Goal: Transaction & Acquisition: Register for event/course

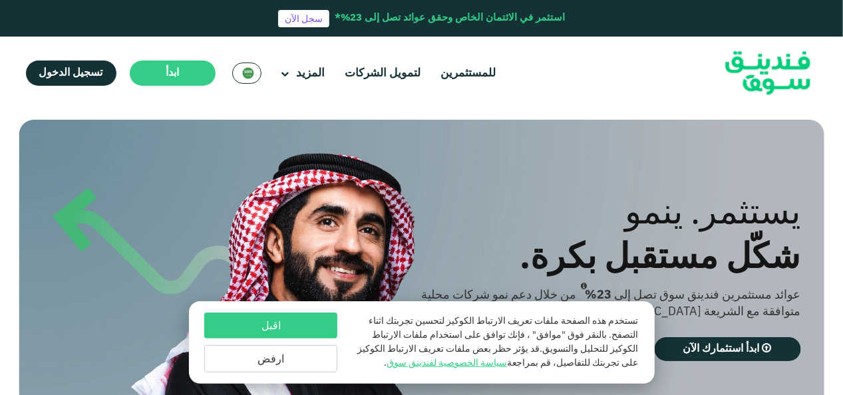
scroll to position [67, 0]
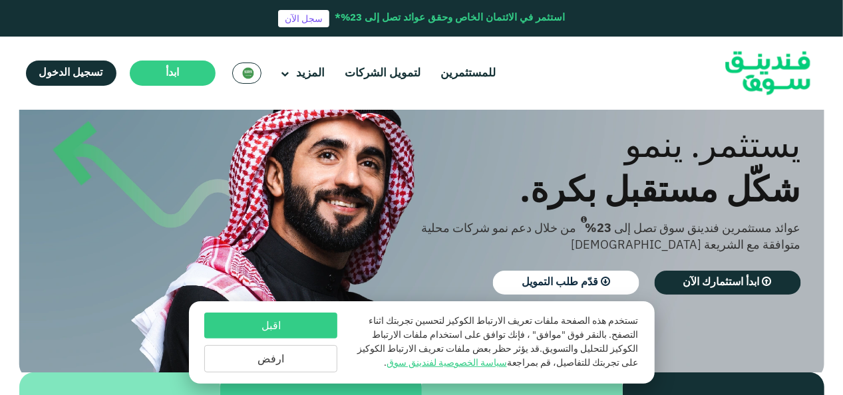
click at [300, 330] on button "اقبل" at bounding box center [270, 326] width 133 height 26
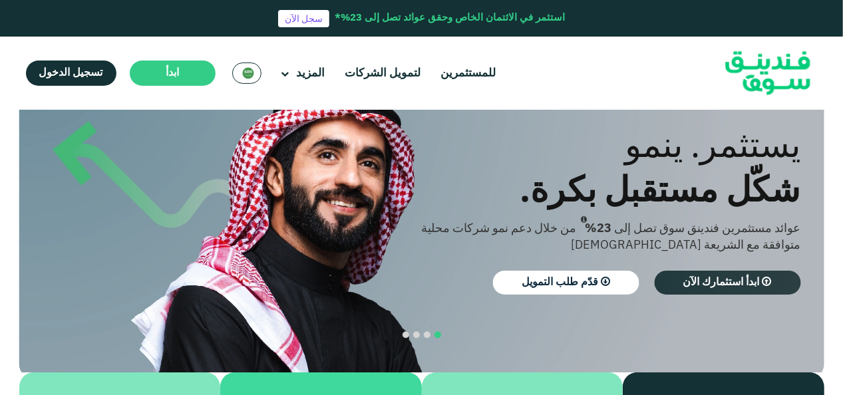
click at [732, 280] on link "ابدأ استثمارك الآن" at bounding box center [728, 283] width 146 height 24
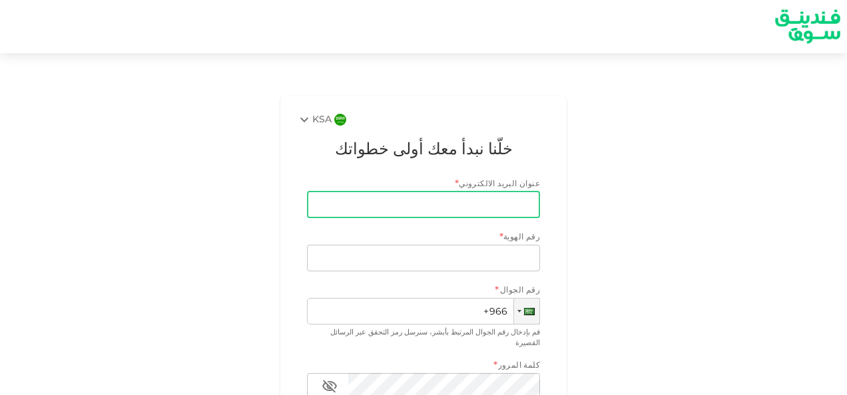
click at [497, 196] on input "عنوان البريد الالكتروني" at bounding box center [431, 205] width 218 height 27
type input "[EMAIL_ADDRESS][DOMAIN_NAME]"
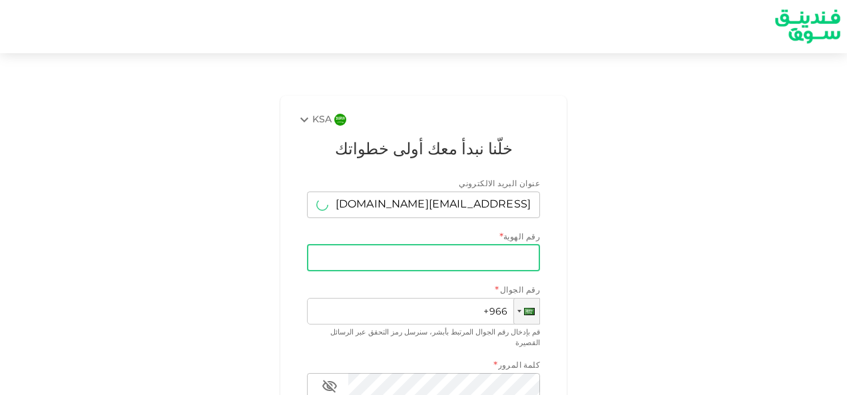
click at [462, 257] on input "رقم الهوية" at bounding box center [423, 258] width 233 height 27
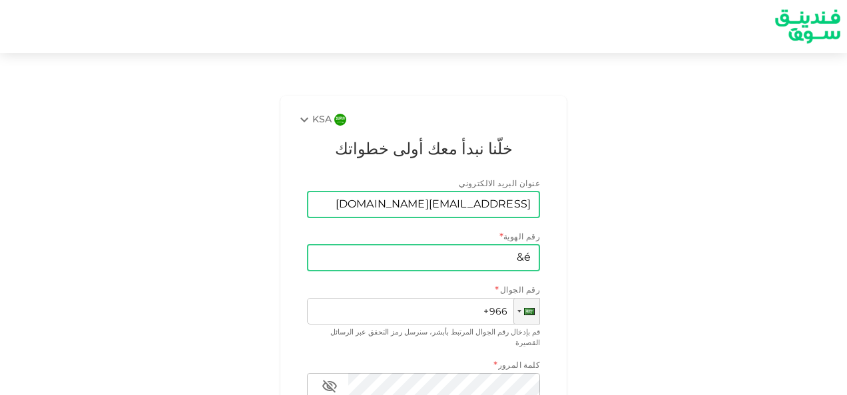
type input "é"
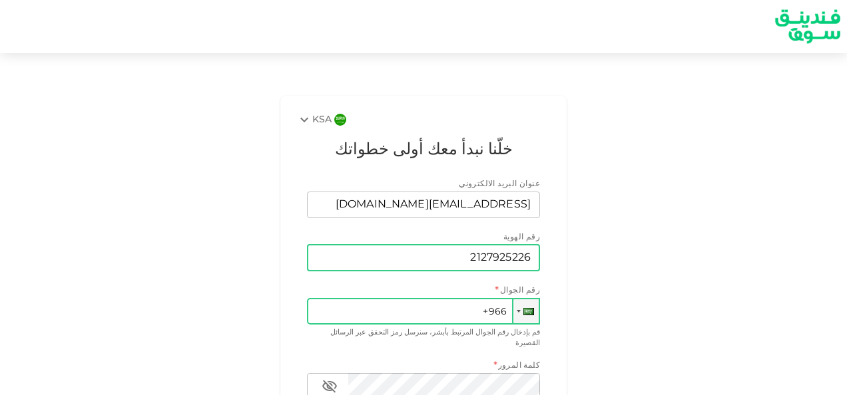
type input "2127925226"
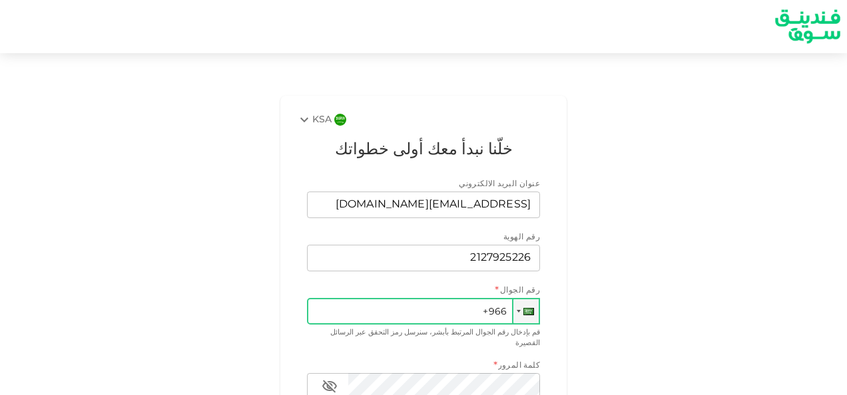
click at [453, 300] on input "+966" at bounding box center [423, 311] width 233 height 27
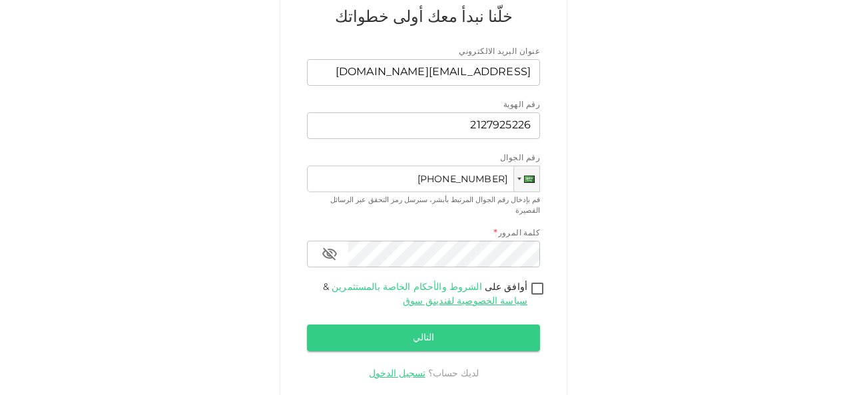
scroll to position [133, 0]
type input "+966 535 094 764"
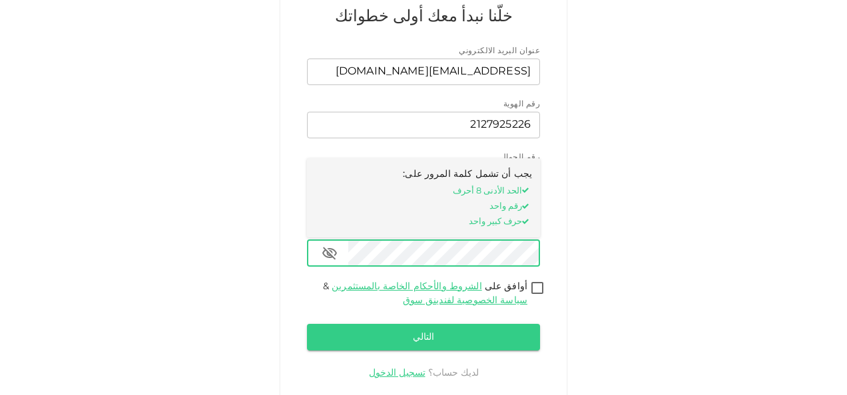
click at [543, 280] on input "أوافق على الشروط والأحكام الخاصة بالمستثمرين & سياسة الخصوصية لفندينق سوق" at bounding box center [537, 289] width 20 height 18
checkbox input "true"
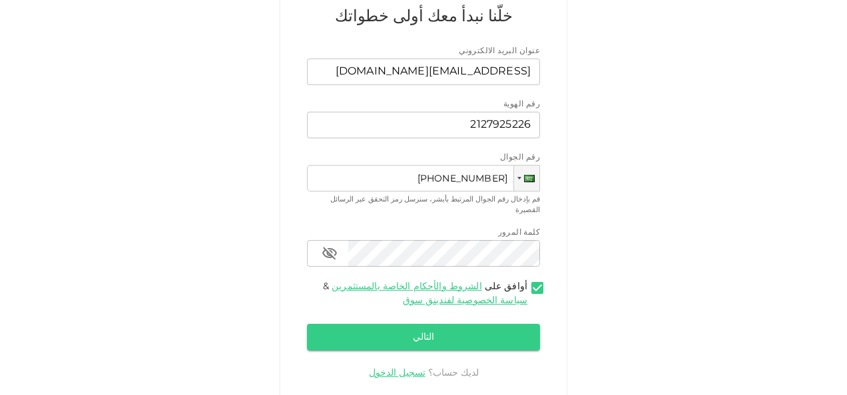
click at [503, 324] on button "التالي" at bounding box center [423, 337] width 233 height 27
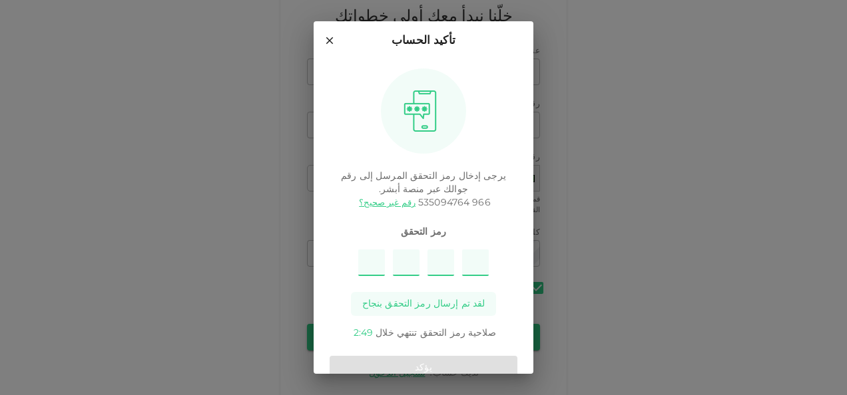
type input "5"
type input "1"
type input "9"
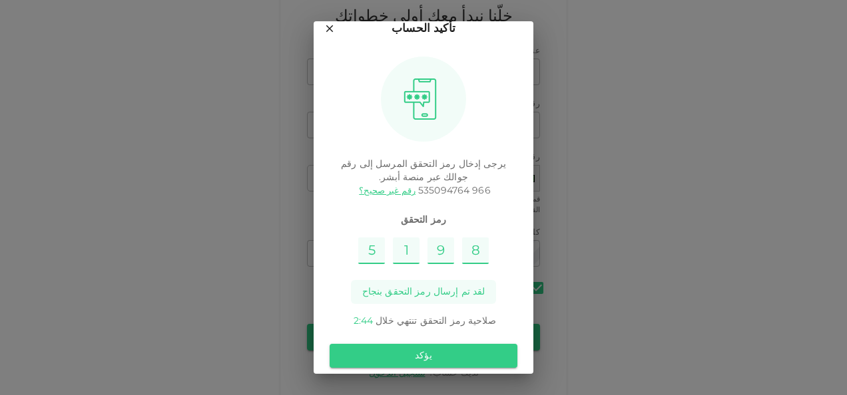
scroll to position [25, 0]
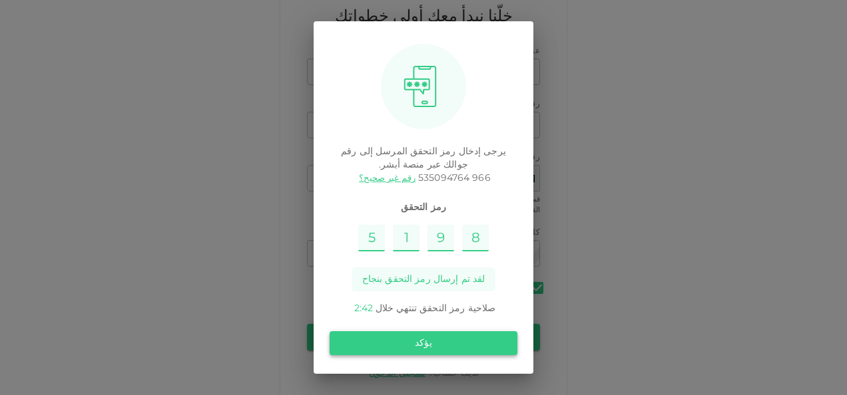
type input "8"
click at [414, 345] on button "يؤكد" at bounding box center [424, 344] width 188 height 24
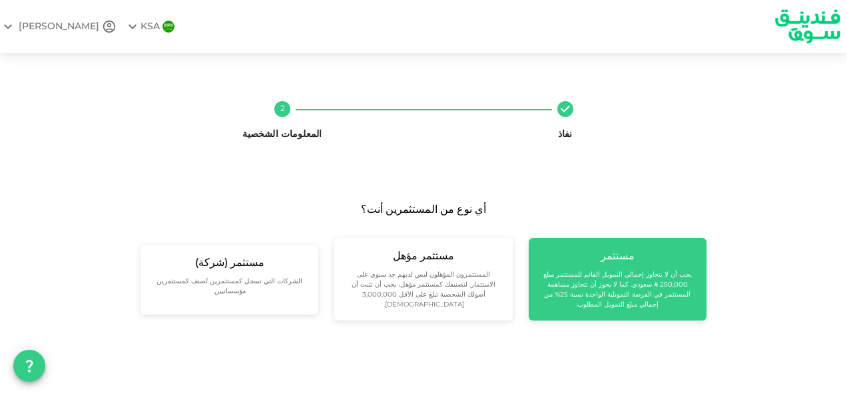
click at [628, 285] on small "يجب أن لا يتجاوز إجمالي التمويل القائم للمستثمر مبلغ 250,000 ʢ سعودي. كما لا يج…" at bounding box center [617, 290] width 156 height 40
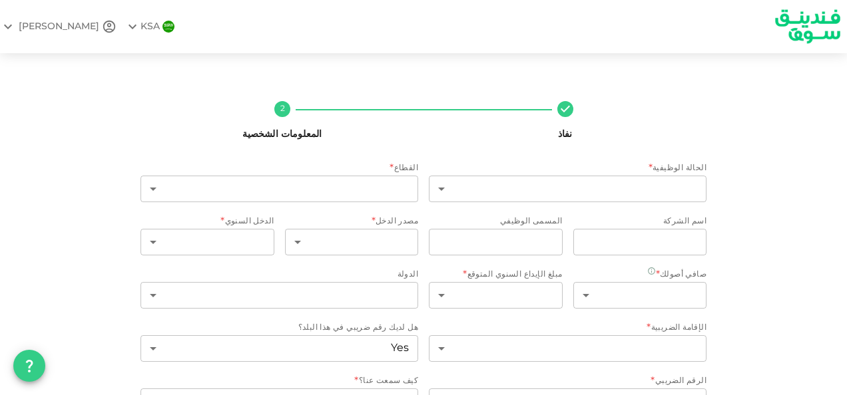
scroll to position [78, 0]
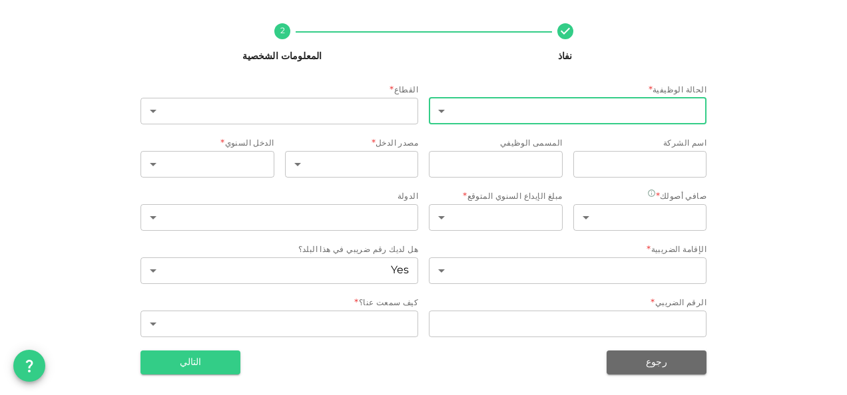
click at [593, 116] on body "KSA OMAR نفاذ 2 المعلومات الشخصية الحالة الوظيفية * ​ ​ القطاع * ​ ​ اسم الشركة…" at bounding box center [423, 197] width 847 height 395
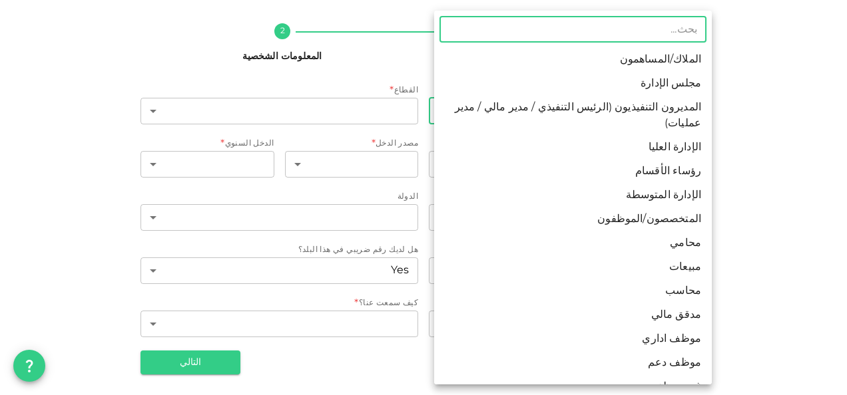
scroll to position [52, 0]
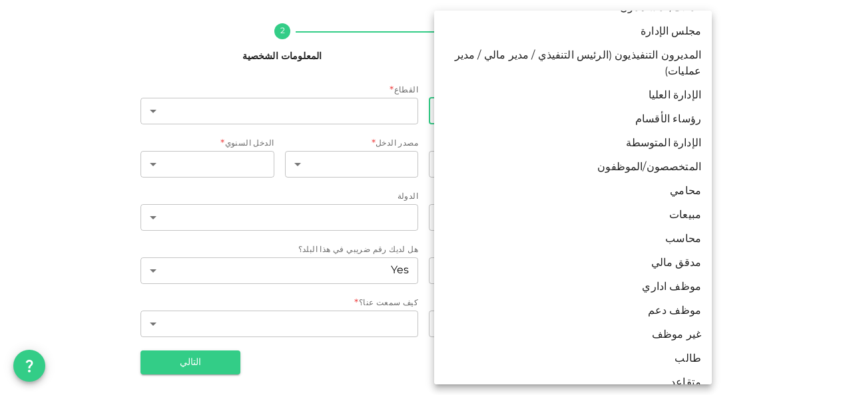
click at [666, 300] on li "موظف دعم" at bounding box center [573, 312] width 278 height 24
type input "13"
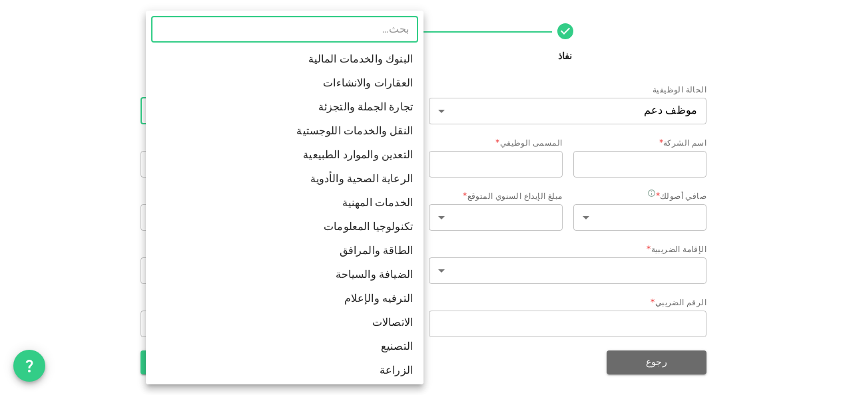
click at [355, 101] on body "KSA OMAR نفاذ 2 المعلومات الشخصية الحالة الوظيفية موظف دعم 13 ​ القطاع * ​ ​ اس…" at bounding box center [423, 197] width 847 height 395
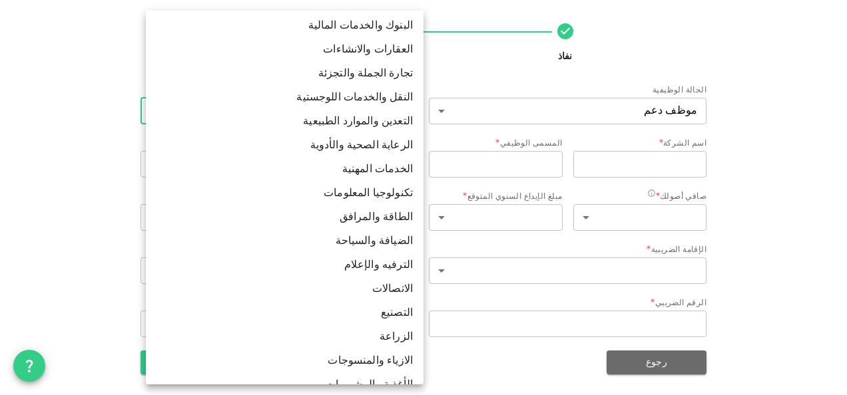
scroll to position [0, 0]
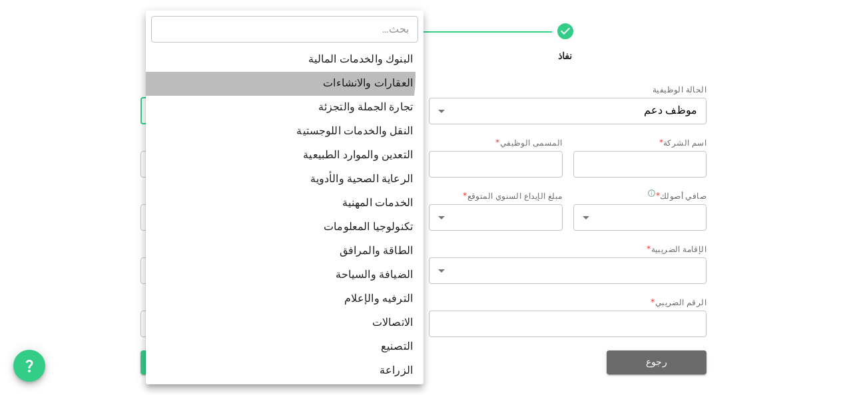
click at [276, 76] on li "العقارات والانشاءات" at bounding box center [285, 84] width 278 height 24
type input "2"
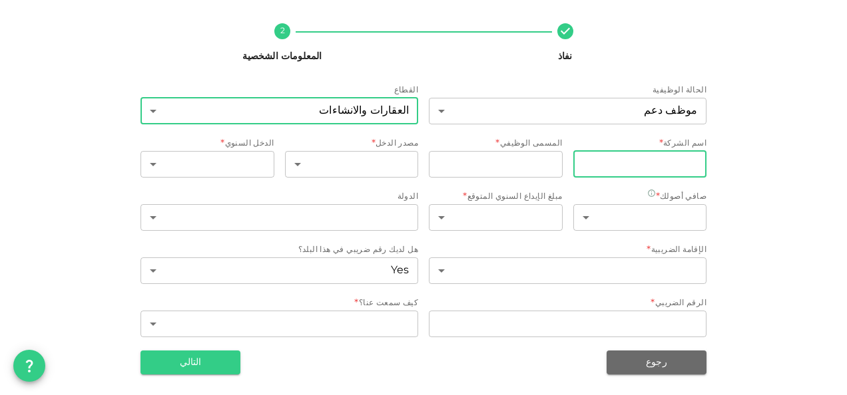
click at [638, 164] on input "companyName" at bounding box center [640, 164] width 134 height 27
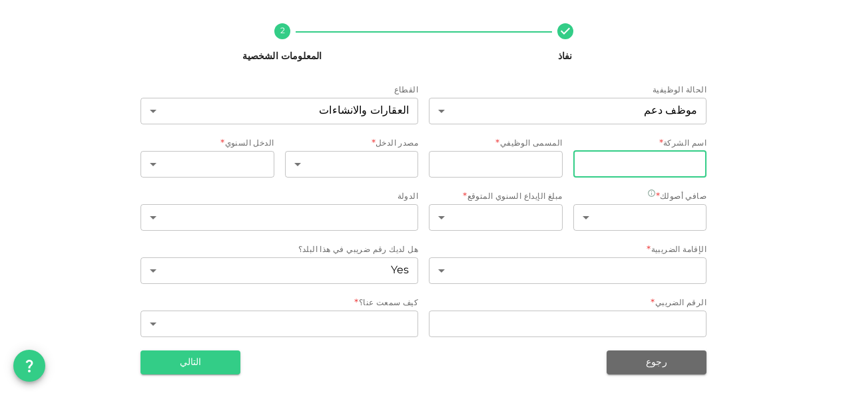
type input "l"
type input "M"
type input "McDermott"
click at [491, 158] on input "jobTitle" at bounding box center [496, 164] width 134 height 27
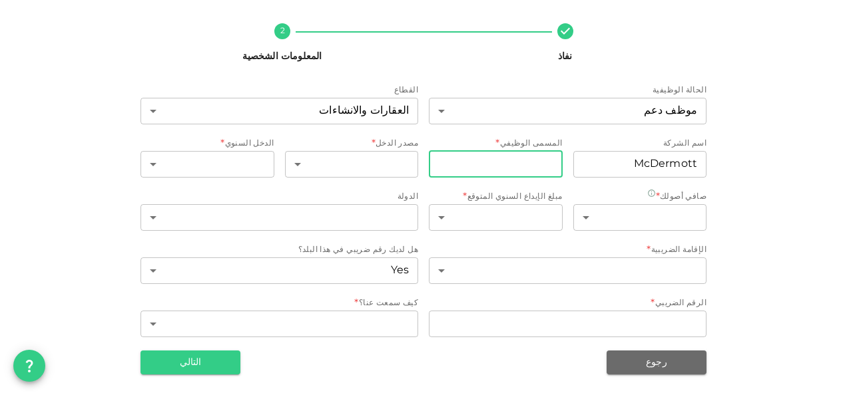
type input "Sr. Environmental Specialist"
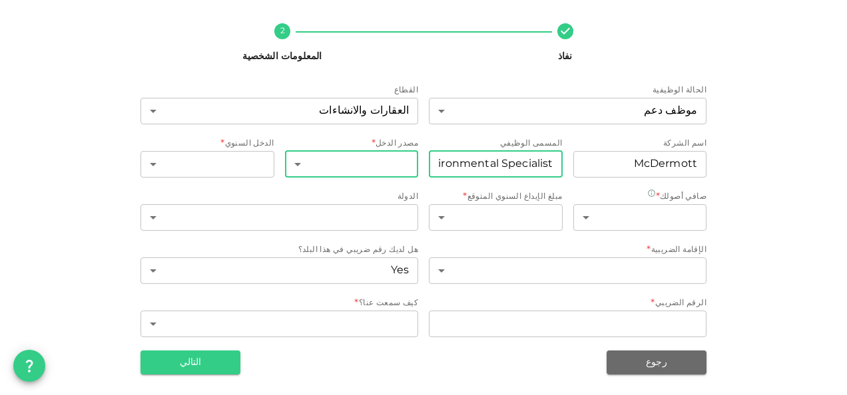
click at [352, 160] on body "KSA OMAR نفاذ 2 المعلومات الشخصية الحالة الوظيفية موظف دعم 13 ​ القطاع العقارات…" at bounding box center [423, 197] width 847 height 395
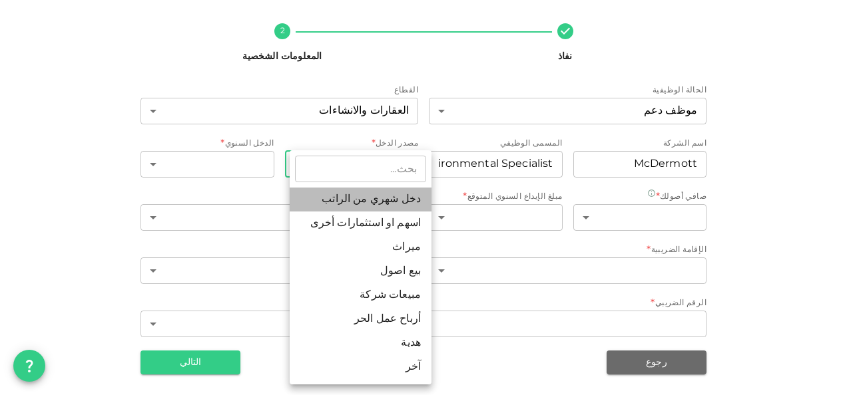
click at [375, 204] on li "دخل شهري من الراتب" at bounding box center [361, 200] width 142 height 24
type input "1"
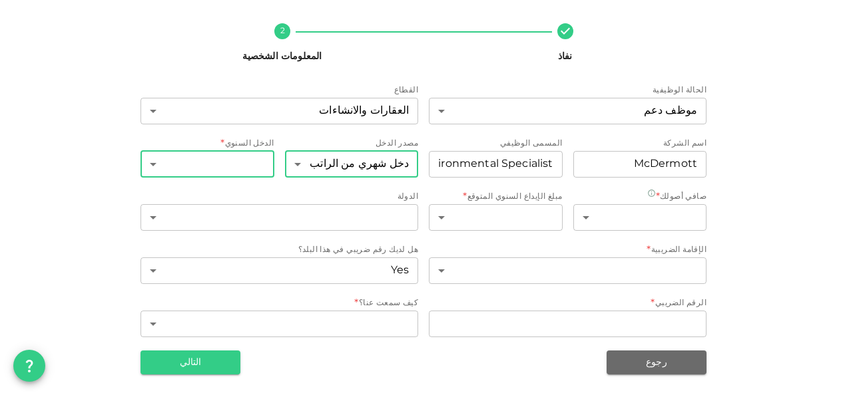
click at [243, 168] on body "KSA OMAR نفاذ 2 المعلومات الشخصية الحالة الوظيفية موظف دعم 13 ​ القطاع العقارات…" at bounding box center [423, 197] width 847 height 395
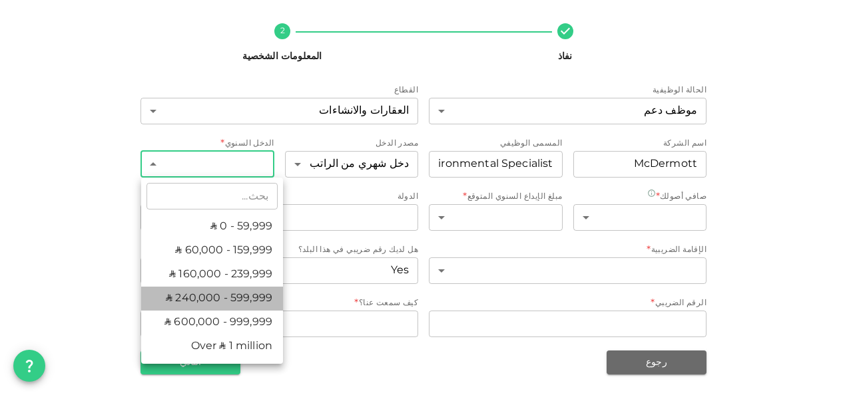
click at [246, 292] on li "ʢ 240,000 - 599,999" at bounding box center [212, 299] width 142 height 24
type input "4"
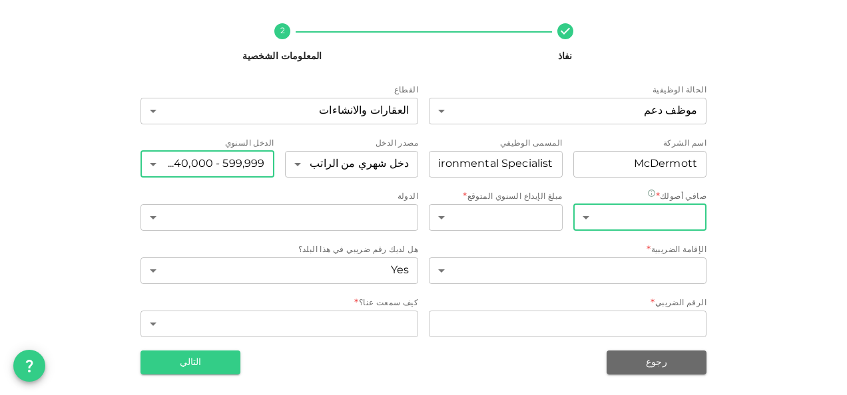
click at [683, 220] on body "KSA OMAR نفاذ 2 المعلومات الشخصية الحالة الوظيفية موظف دعم 13 ​ القطاع العقارات…" at bounding box center [423, 197] width 847 height 395
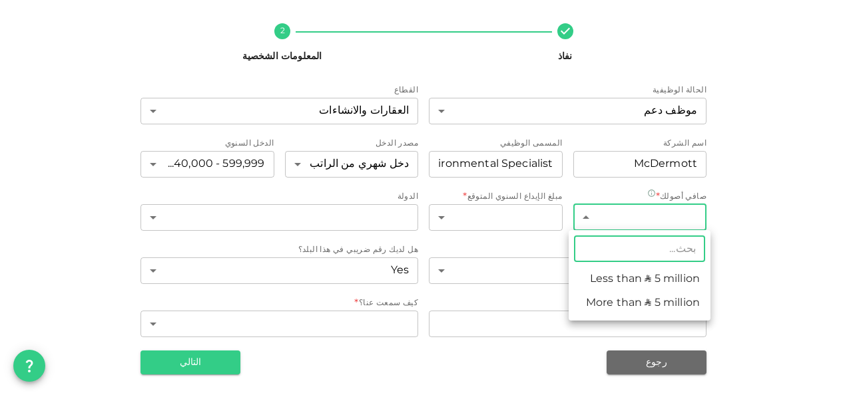
click at [654, 290] on li "Less than ʢ 5 million" at bounding box center [640, 280] width 142 height 24
type input "1"
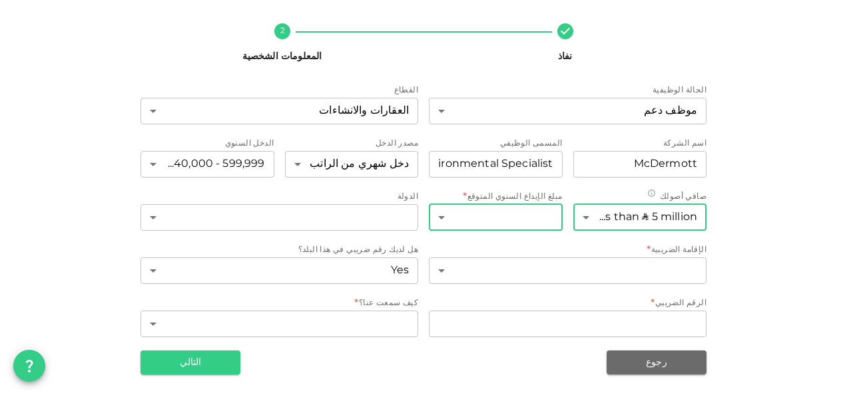
click at [529, 214] on body "KSA OMAR نفاذ 2 المعلومات الشخصية الحالة الوظيفية موظف دعم 13 ​ القطاع العقارات…" at bounding box center [423, 197] width 847 height 395
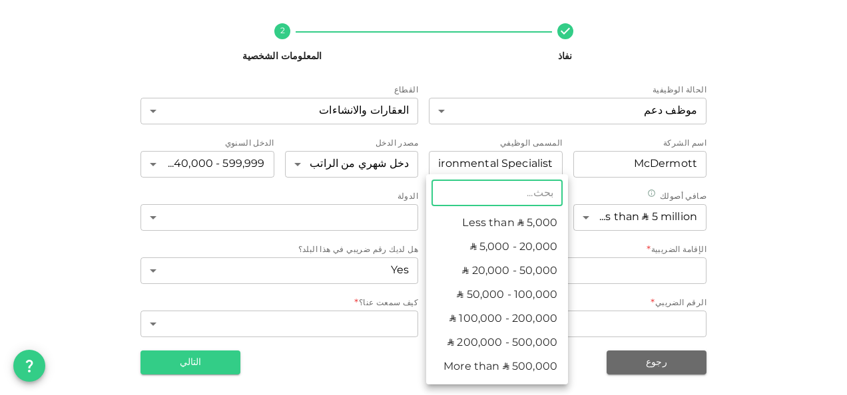
click at [537, 232] on li "Less than ʢ 5,000" at bounding box center [497, 224] width 142 height 24
type input "1"
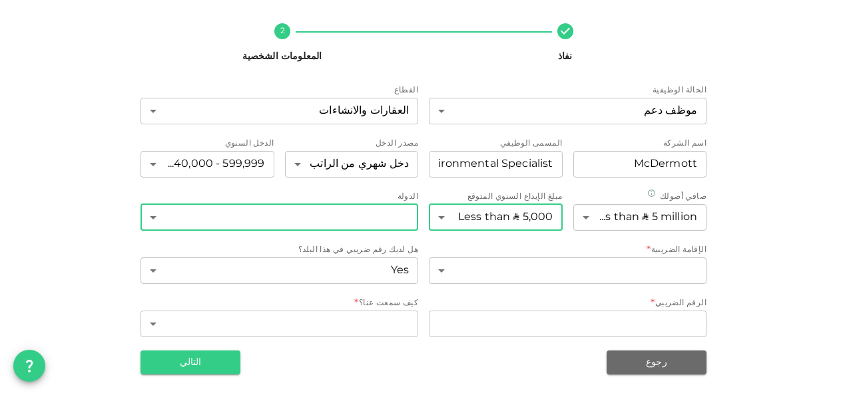
click at [366, 217] on body "KSA OMAR نفاذ 2 المعلومات الشخصية الحالة الوظيفية موظف دعم 13 ​ القطاع العقارات…" at bounding box center [423, 197] width 847 height 395
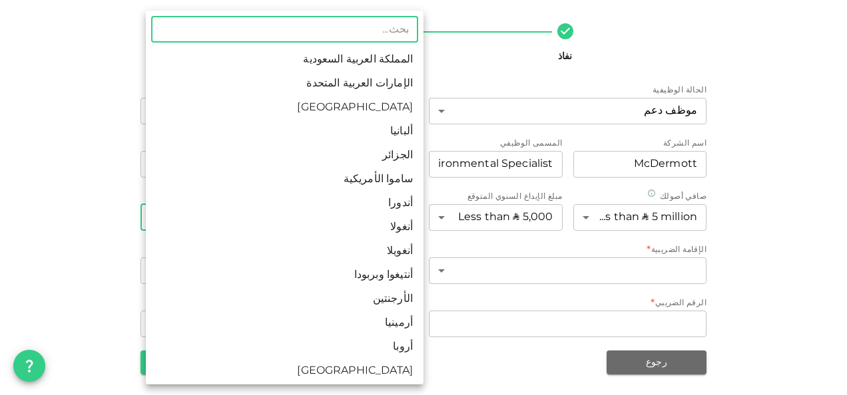
click at [348, 65] on li "المملكة العربية السعودية" at bounding box center [285, 60] width 278 height 24
type input "1"
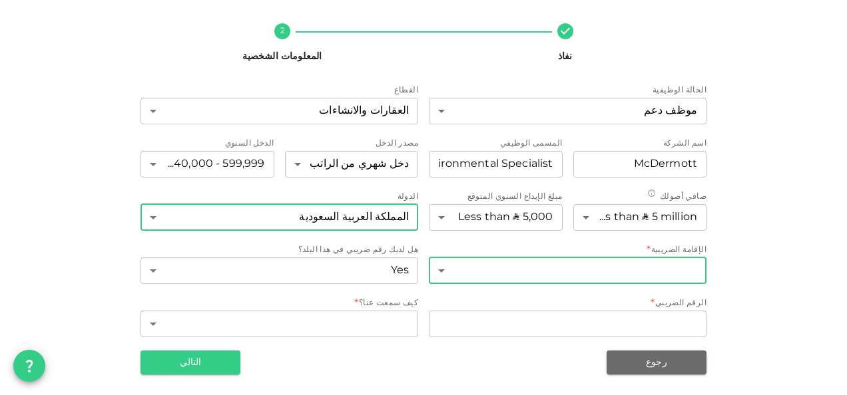
click at [574, 268] on body "KSA OMAR نفاذ 2 المعلومات الشخصية الحالة الوظيفية موظف دعم 13 ​ القطاع العقارات…" at bounding box center [423, 197] width 847 height 395
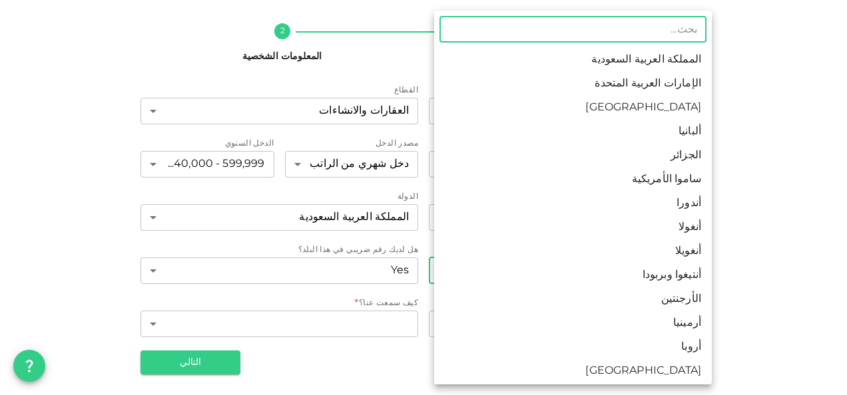
click at [680, 63] on li "المملكة العربية السعودية" at bounding box center [573, 60] width 278 height 24
type input "1"
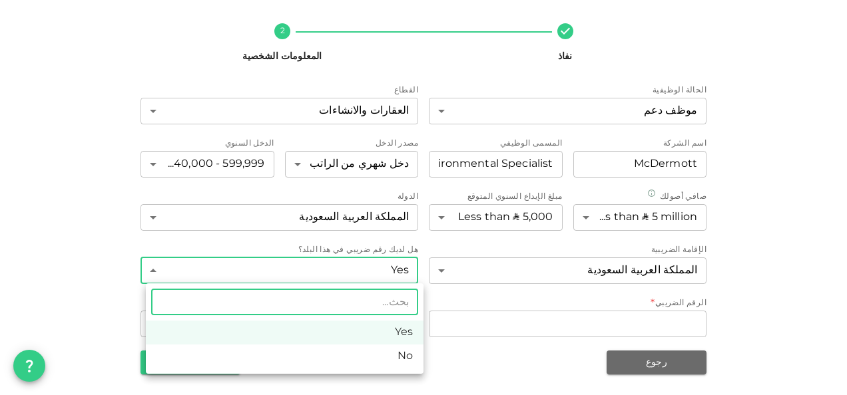
click at [406, 270] on body "KSA OMAR نفاذ 2 المعلومات الشخصية الحالة الوظيفية موظف دعم 13 ​ القطاع العقارات…" at bounding box center [423, 197] width 847 height 395
click at [401, 357] on li "No" at bounding box center [285, 357] width 278 height 24
type input "false"
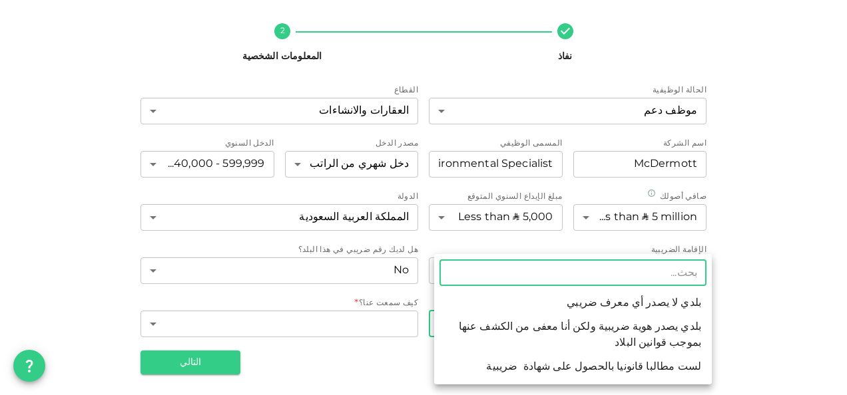
click at [660, 320] on body "KSA OMAR نفاذ 2 المعلومات الشخصية الحالة الوظيفية موظف دعم 13 ​ القطاع العقارات…" at bounding box center [423, 197] width 847 height 395
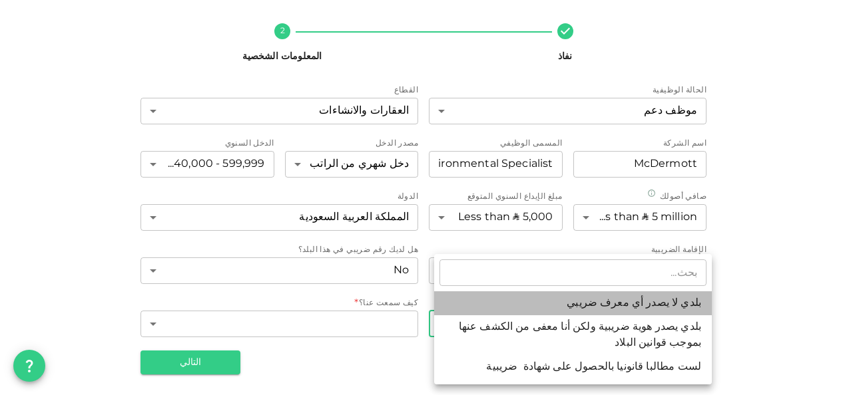
click at [640, 306] on li "بلدي لا يصدر أي معرف ضريبي" at bounding box center [573, 304] width 278 height 24
type input "1"
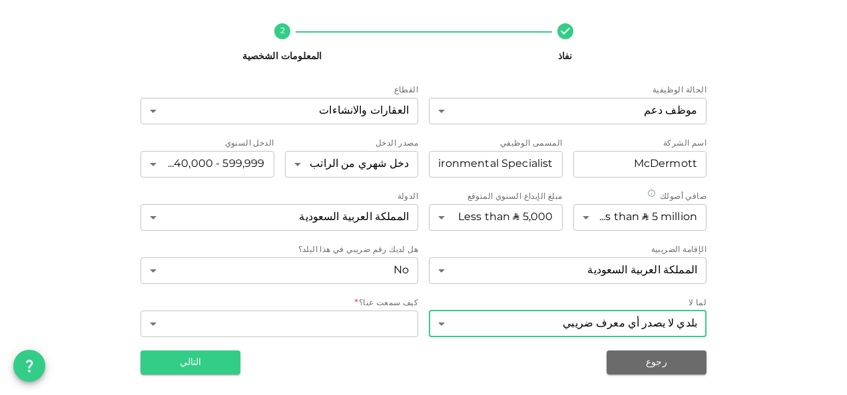
click at [771, 288] on div "نفاذ 2 المعلومات الشخصية الحالة الوظيفية موظف دعم 13 ​ القطاع العقارات والانشاء…" at bounding box center [423, 194] width 825 height 362
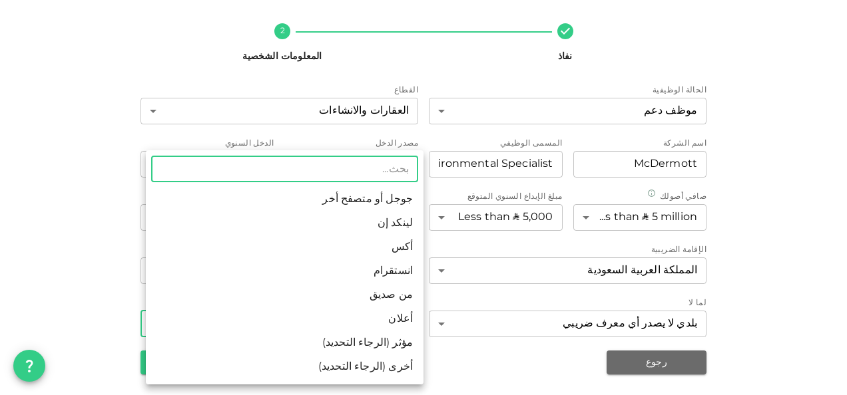
click at [381, 329] on body "KSA OMAR نفاذ 2 المعلومات الشخصية الحالة الوظيفية موظف دعم 13 ​ القطاع العقارات…" at bounding box center [423, 197] width 847 height 395
click at [388, 202] on li "جوجل أو متصفح أخر" at bounding box center [285, 200] width 278 height 24
type input "1"
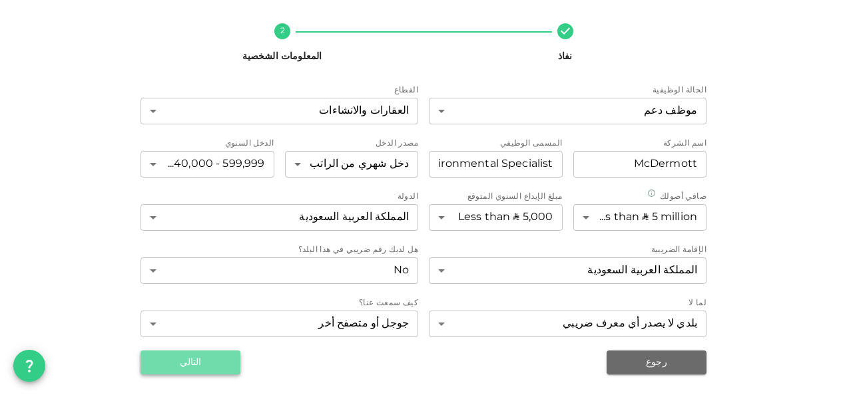
click at [224, 363] on button "التالي" at bounding box center [190, 363] width 100 height 24
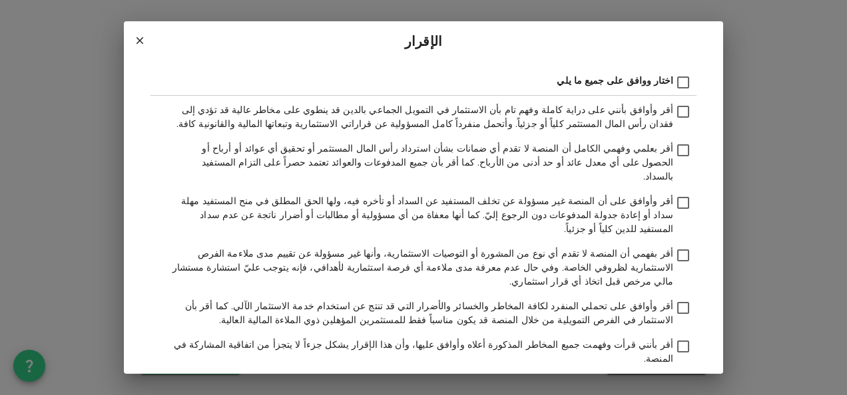
click at [683, 80] on input "اختار ووافق على جميع ما يلي" at bounding box center [683, 84] width 20 height 18
checkbox input "true"
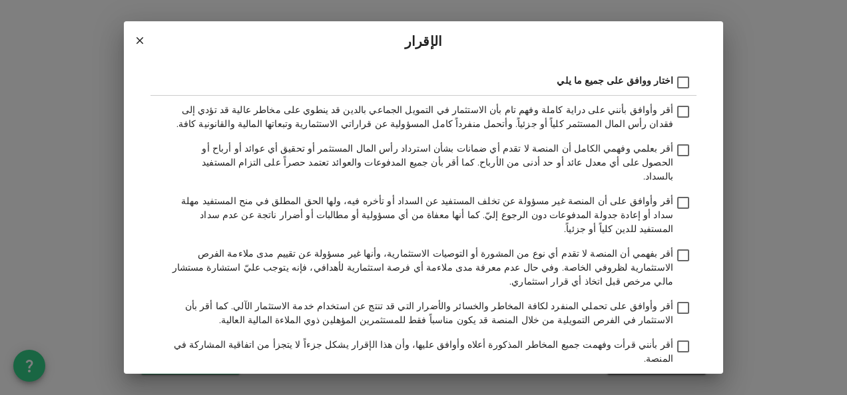
checkbox input "true"
click at [387, 380] on button "تسليم الطلب" at bounding box center [396, 392] width 73 height 24
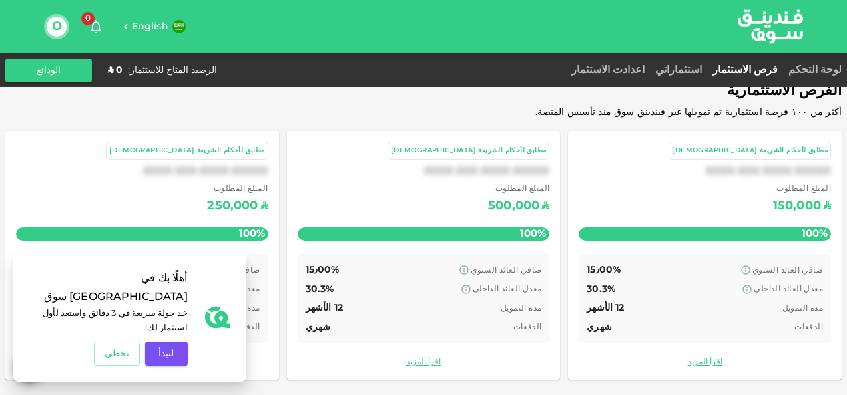
scroll to position [489, 0]
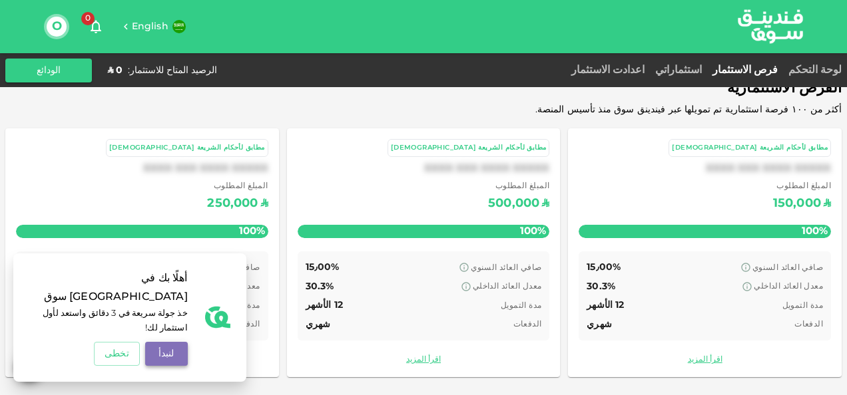
click at [154, 354] on button "لنبدأ" at bounding box center [166, 354] width 43 height 24
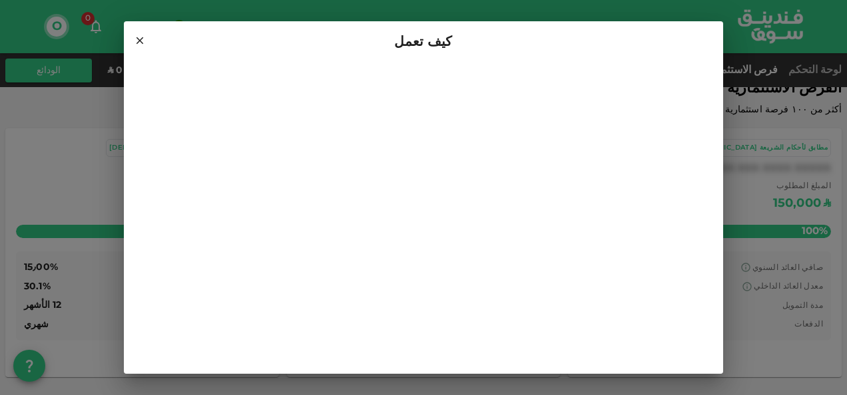
scroll to position [36, 0]
click at [85, 277] on div "كيف تعمل" at bounding box center [423, 197] width 847 height 395
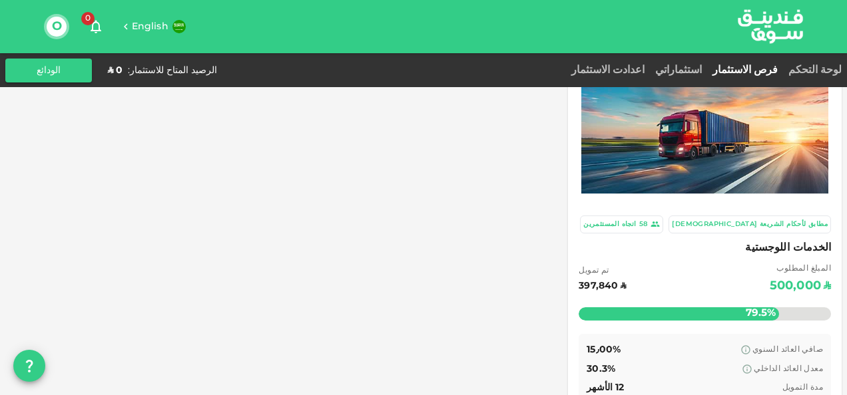
scroll to position [67, 0]
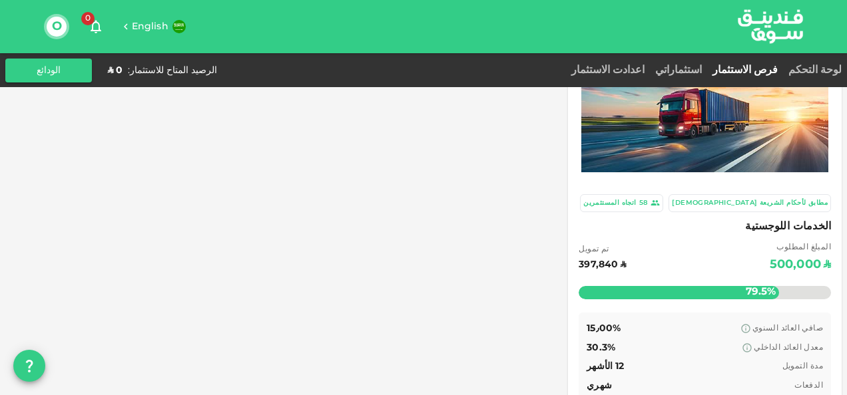
click at [776, 248] on span "المبلغ المطلوب" at bounding box center [800, 248] width 61 height 13
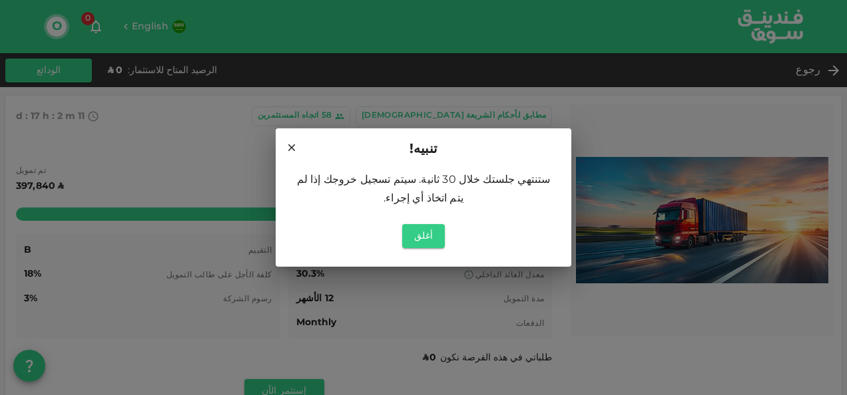
click at [282, 148] on h2 "تنبيه!" at bounding box center [424, 149] width 296 height 43
click at [430, 231] on button "أغلق" at bounding box center [423, 236] width 43 height 24
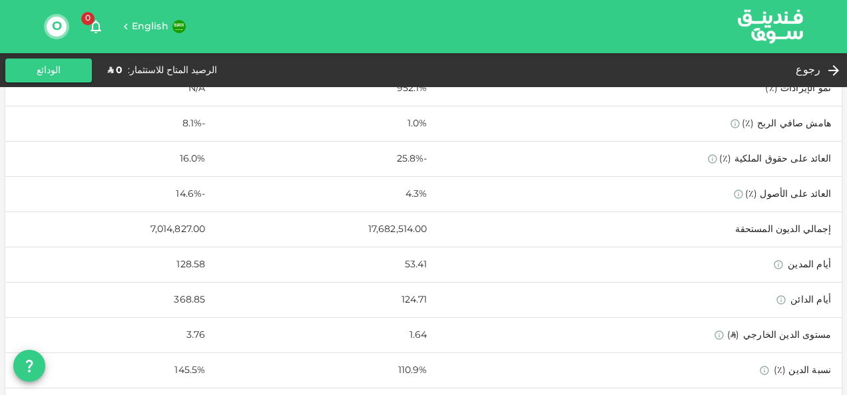
scroll to position [932, 0]
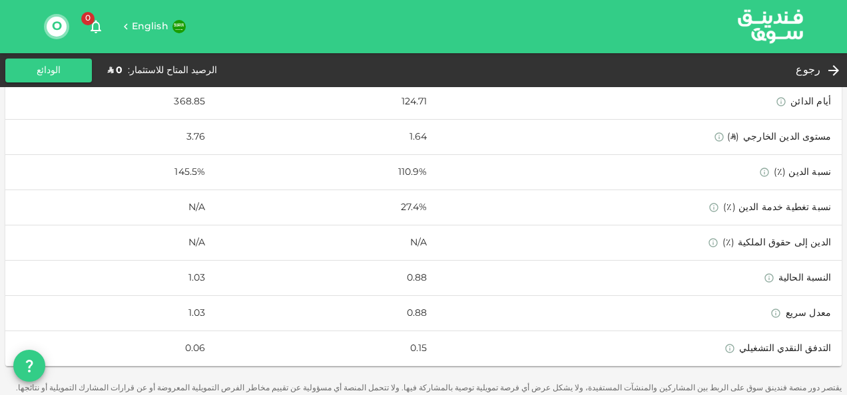
click at [771, 12] on img at bounding box center [770, 26] width 100 height 51
